Goal: Task Accomplishment & Management: Use online tool/utility

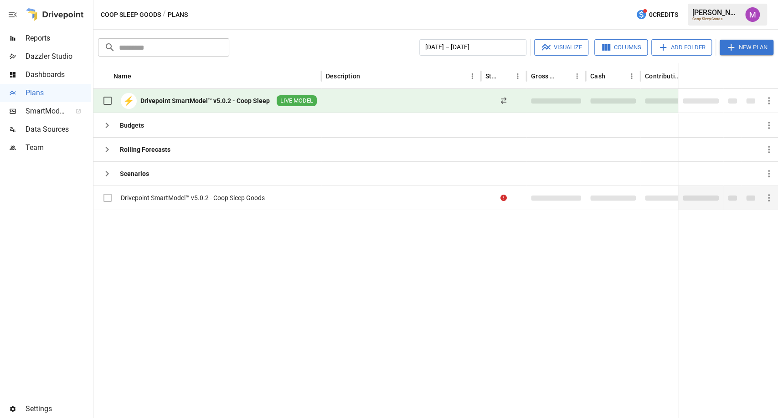
click at [221, 196] on div "Drivepoint SmartModel™ v5.0.2 - Coop Sleep Goods" at bounding box center [193, 197] width 144 height 9
click at [243, 198] on div "Drivepoint SmartModel™ v5.0.2 - Coop Sleep Goods" at bounding box center [193, 197] width 144 height 9
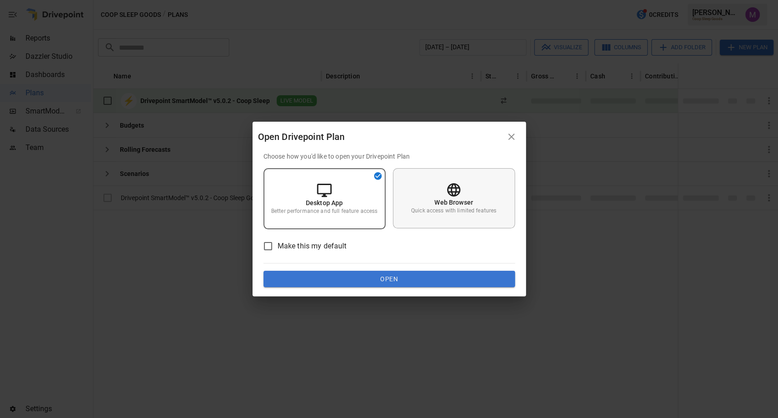
click at [427, 199] on div "Web Browser Quick access with limited features" at bounding box center [454, 198] width 122 height 60
click at [397, 278] on button "Open" at bounding box center [389, 279] width 252 height 16
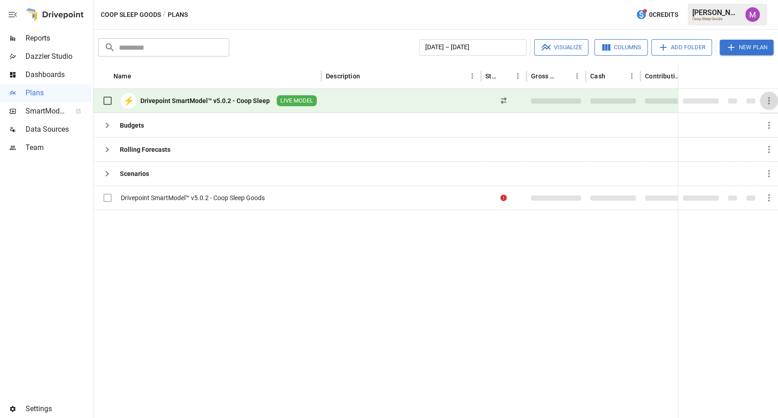
click at [775, 101] on button "button" at bounding box center [769, 101] width 18 height 18
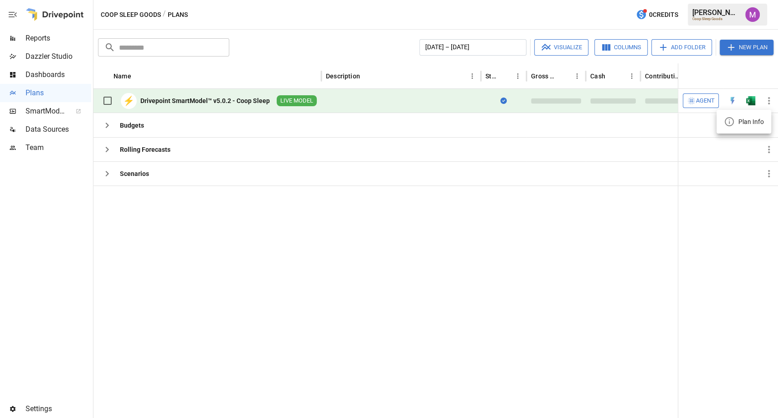
click at [50, 124] on div at bounding box center [389, 209] width 778 height 418
click at [50, 136] on div "Data Sources" at bounding box center [45, 129] width 91 height 18
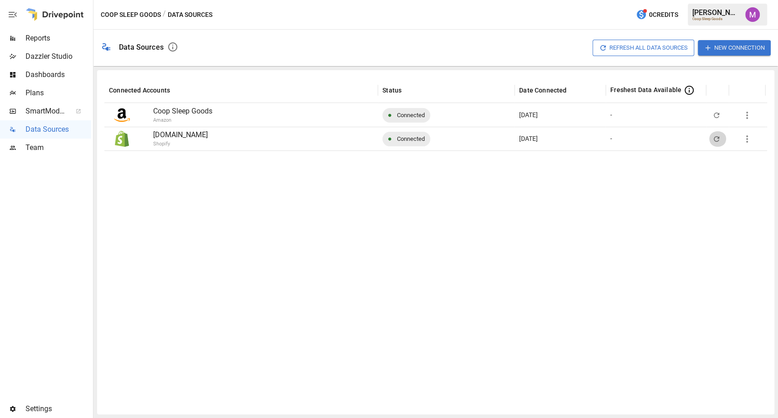
click at [711, 140] on button "button" at bounding box center [718, 138] width 18 height 15
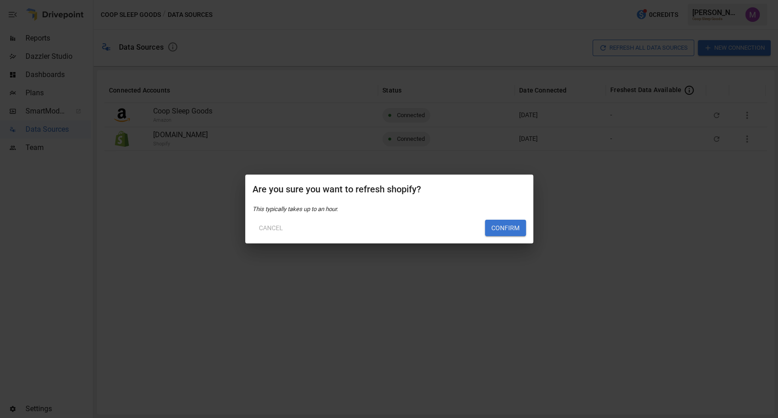
click at [167, 139] on div "Are you sure you want to refresh shopify? This typically takes up to an hour. C…" at bounding box center [389, 209] width 778 height 418
click at [270, 232] on button "Cancel" at bounding box center [271, 228] width 37 height 16
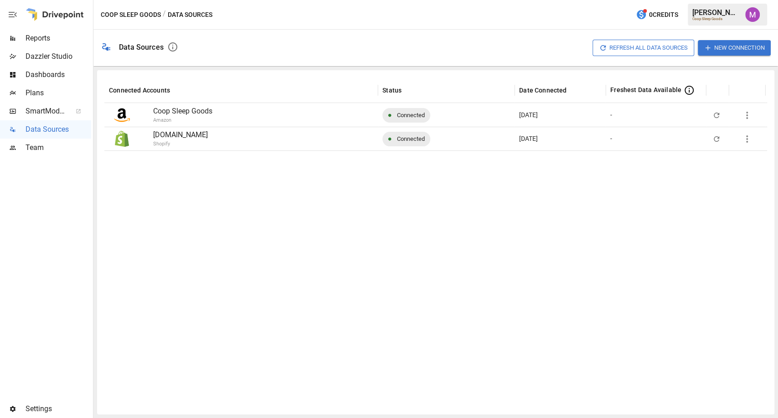
click at [748, 141] on icon "button" at bounding box center [747, 139] width 11 height 11
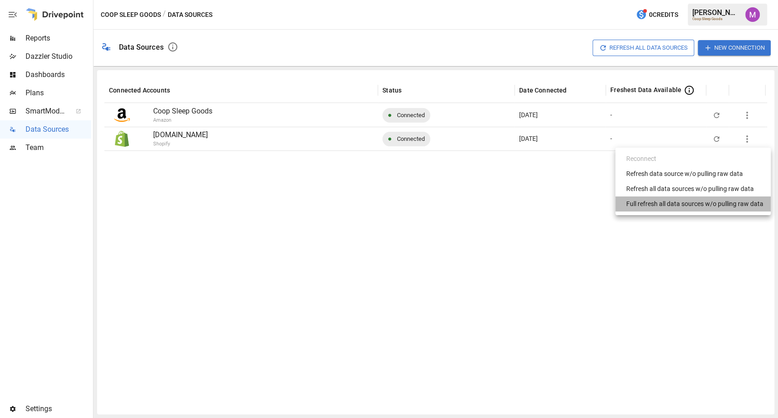
click at [724, 201] on div "Full refresh all data sources w/o pulling raw data" at bounding box center [694, 204] width 137 height 10
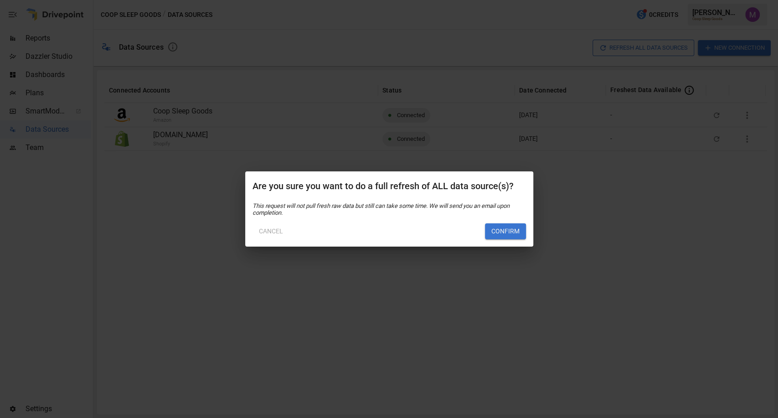
click at [522, 232] on button "Confirm" at bounding box center [505, 231] width 41 height 16
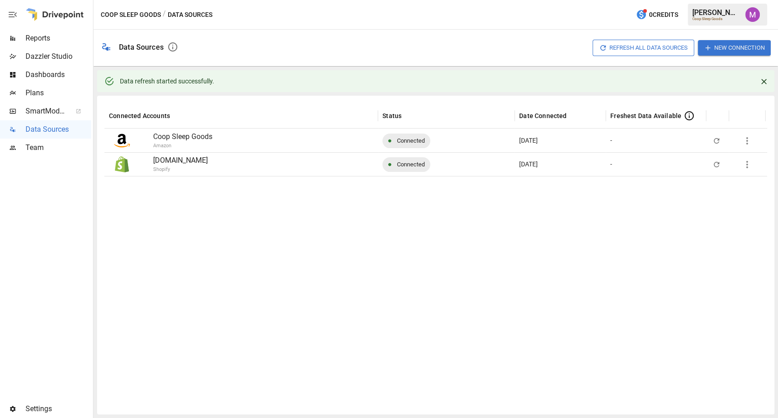
click at [41, 89] on span "Plans" at bounding box center [59, 93] width 66 height 11
